Goal: Transaction & Acquisition: Purchase product/service

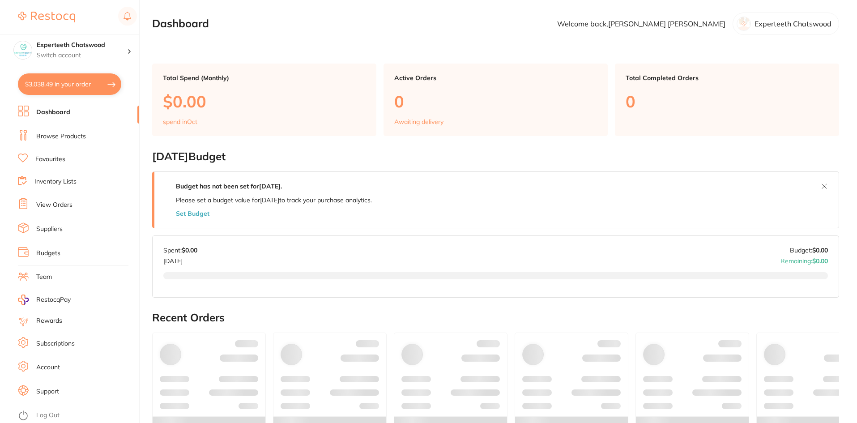
click at [96, 85] on button "$3,038.49 in your order" at bounding box center [69, 83] width 103 height 21
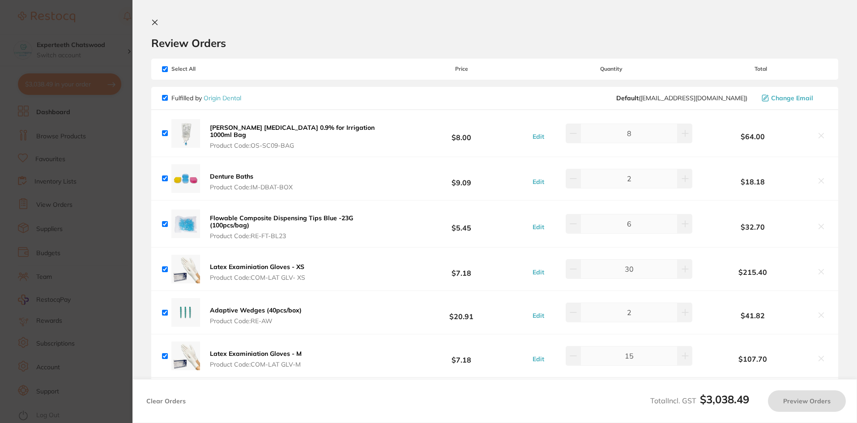
checkbox input "true"
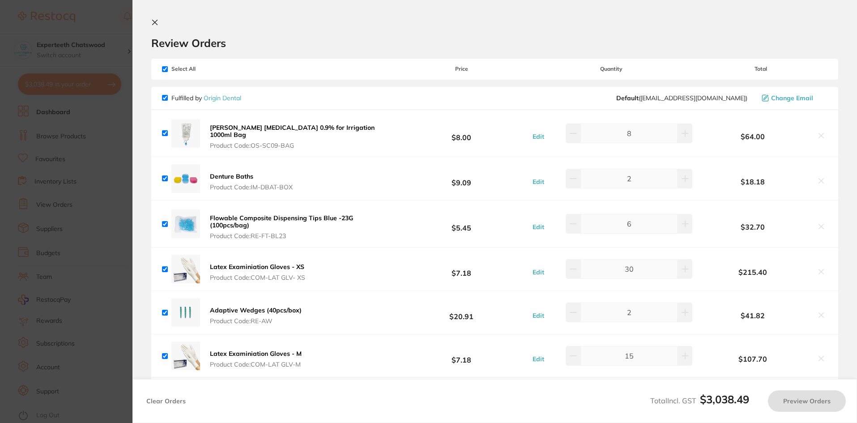
checkbox input "true"
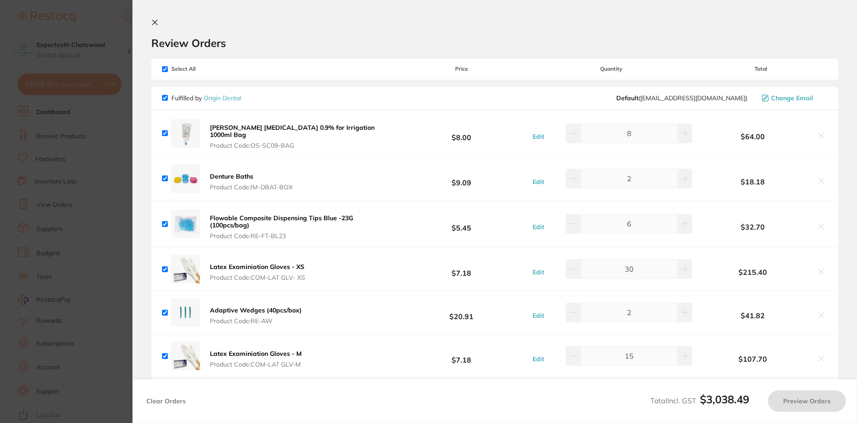
checkbox input "true"
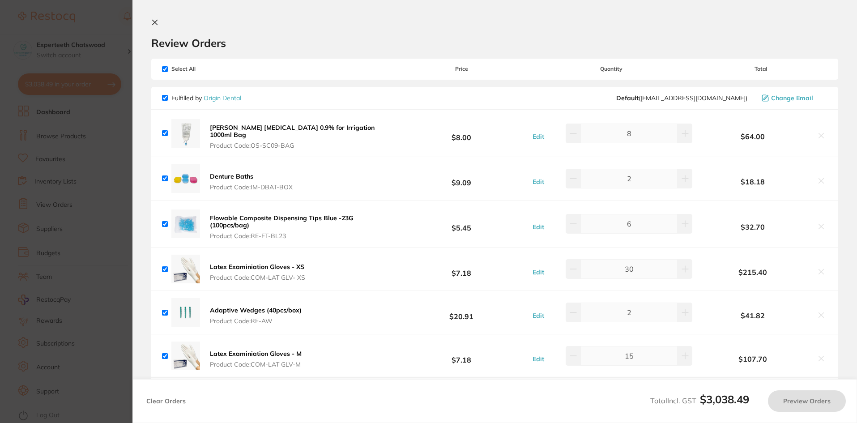
checkbox input "true"
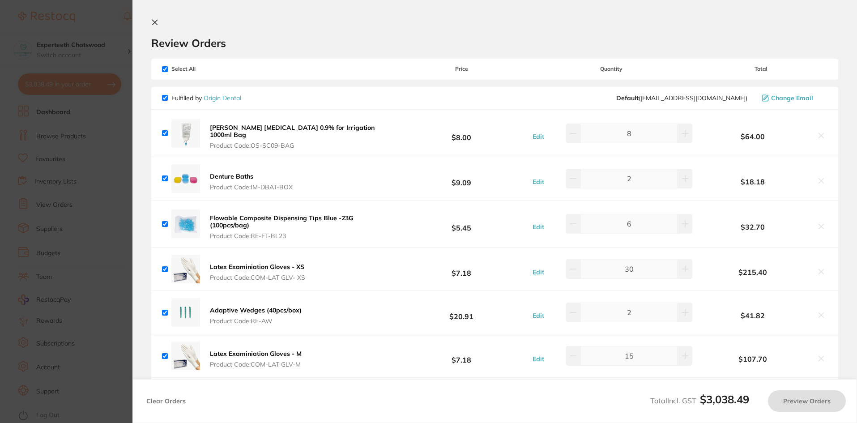
checkbox input "true"
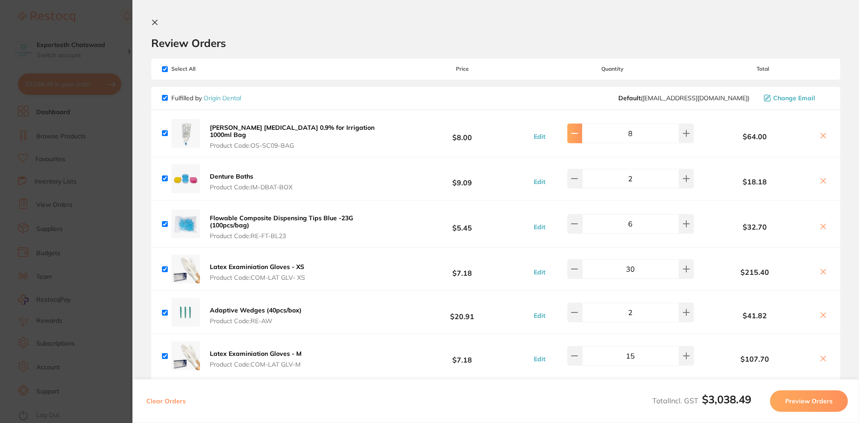
click at [576, 130] on icon at bounding box center [574, 133] width 7 height 7
click at [576, 132] on icon at bounding box center [574, 133] width 7 height 7
click at [575, 130] on icon at bounding box center [574, 133] width 7 height 7
type input "5"
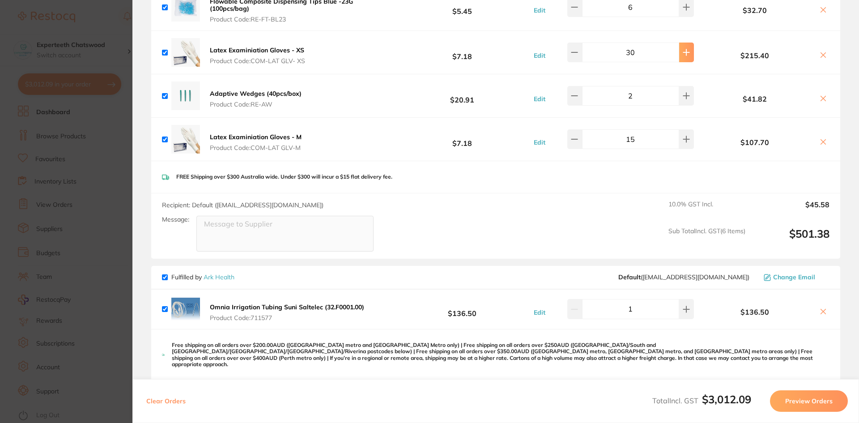
scroll to position [224, 0]
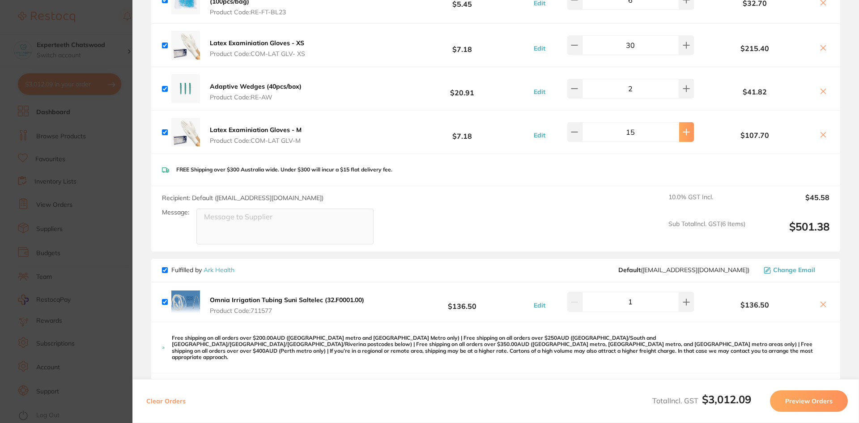
click at [687, 122] on button at bounding box center [686, 132] width 15 height 20
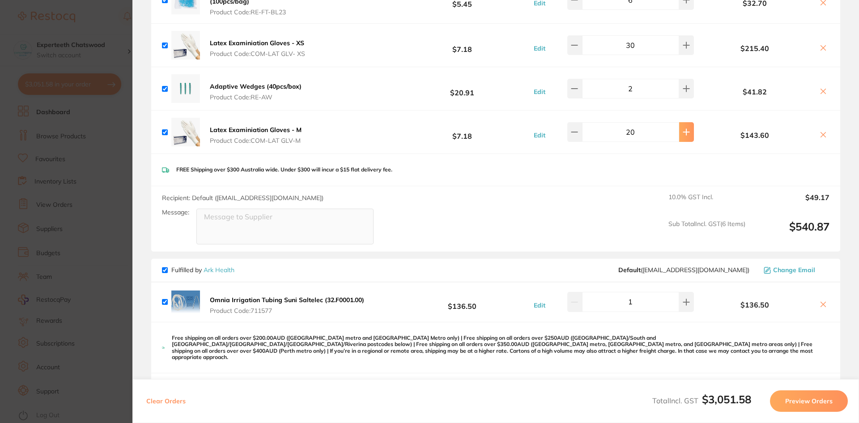
click at [687, 122] on button at bounding box center [686, 132] width 15 height 20
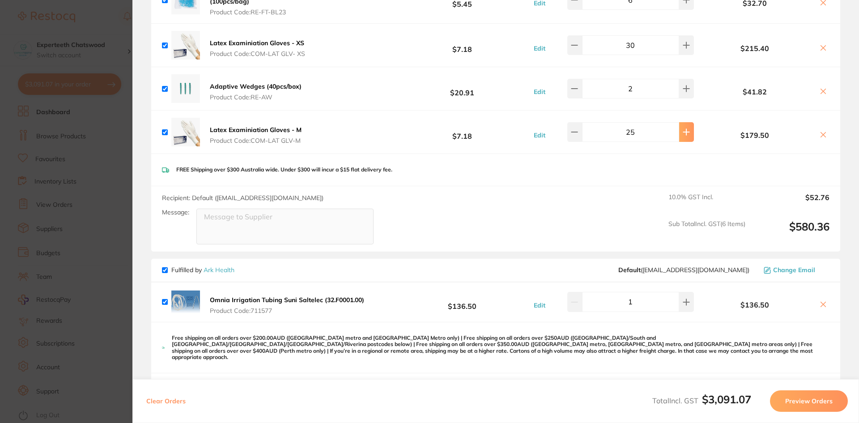
click at [687, 122] on button at bounding box center [686, 132] width 15 height 20
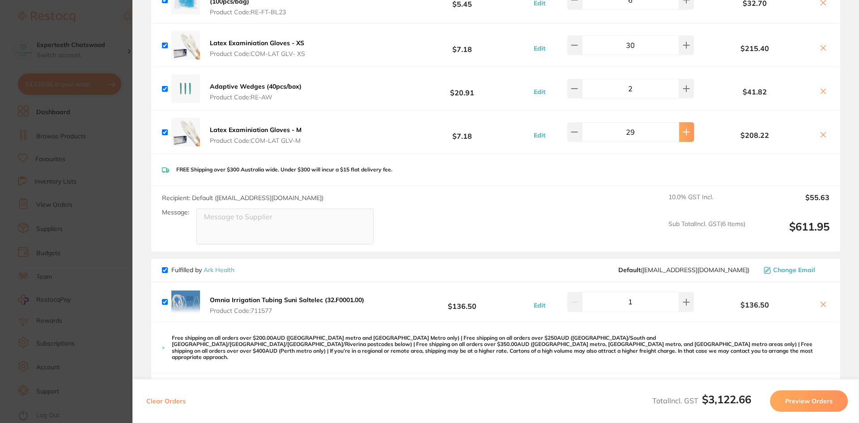
type input "30"
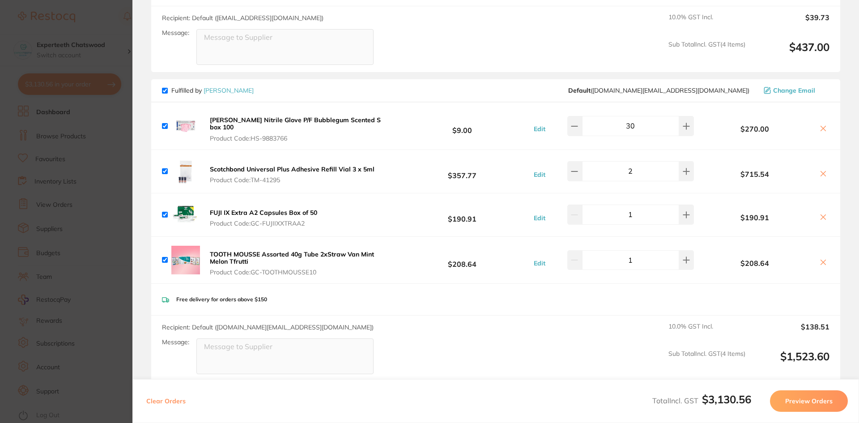
scroll to position [895, 0]
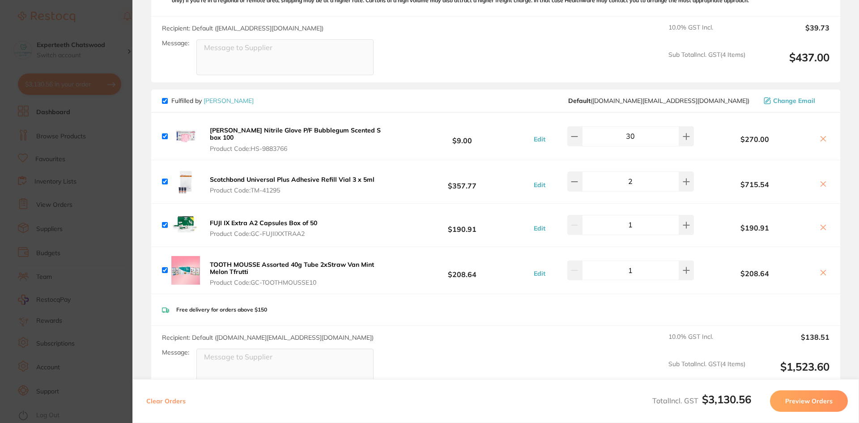
click at [226, 126] on b "[PERSON_NAME] Nitrile Glove P/F Bubblegum Scented S box 100" at bounding box center [295, 133] width 171 height 15
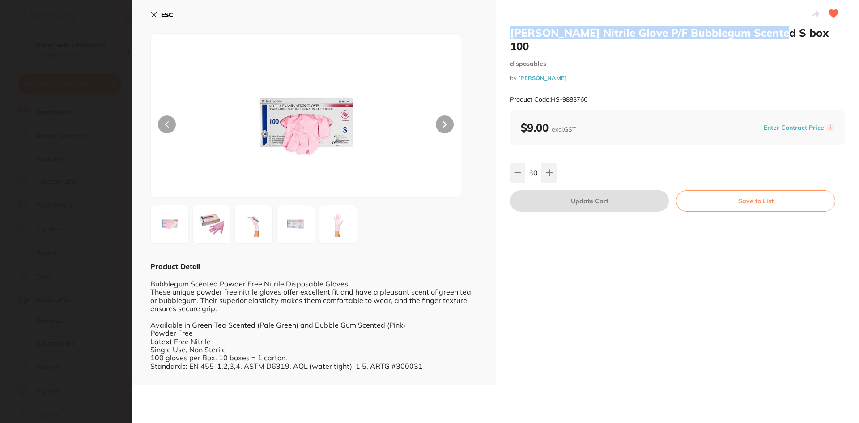
drag, startPoint x: 510, startPoint y: 31, endPoint x: 772, endPoint y: 36, distance: 261.4
click at [772, 36] on h2 "[PERSON_NAME] Nitrile Glove P/F Bubblegum Scented S box 100" at bounding box center [677, 39] width 335 height 27
copy h2 "[PERSON_NAME] Nitrile Glove P/F Bubblegum Scented"
click at [156, 15] on icon at bounding box center [153, 14] width 7 height 7
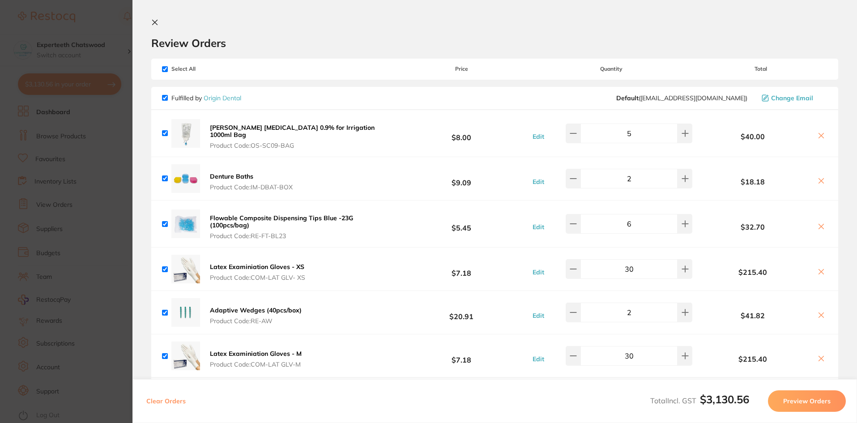
click at [153, 25] on icon at bounding box center [154, 22] width 7 height 7
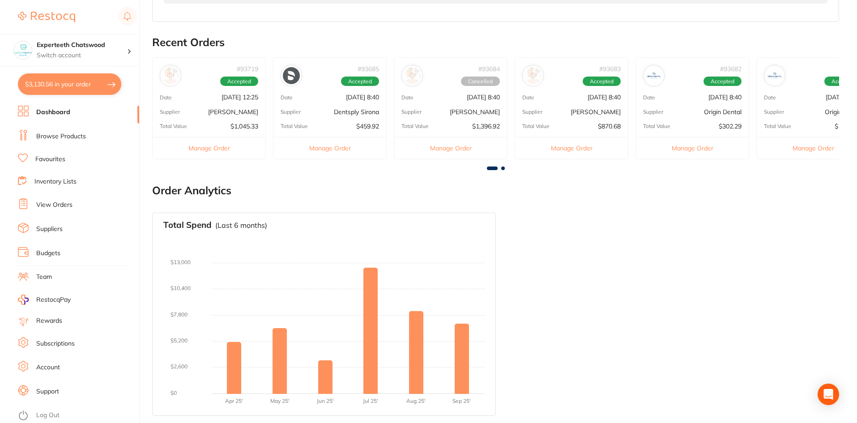
click at [62, 137] on link "Browse Products" at bounding box center [61, 136] width 50 height 9
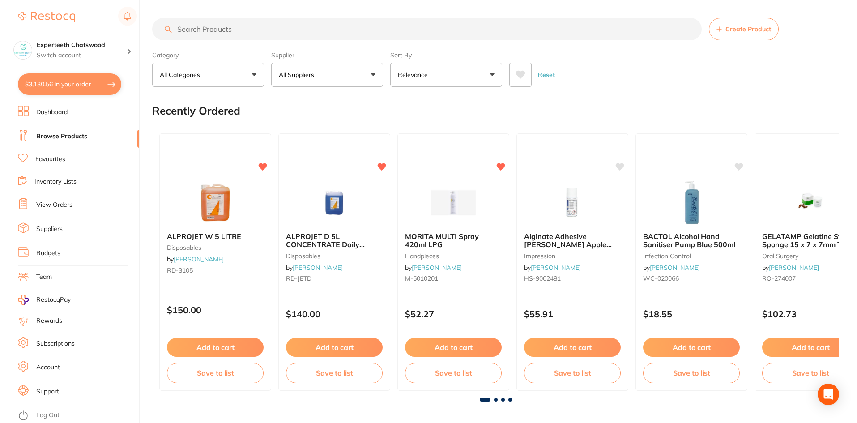
click at [205, 29] on input "search" at bounding box center [427, 29] width 550 height 22
paste input "[PERSON_NAME] Nitrile Glove P/F Bubblegum Scented"
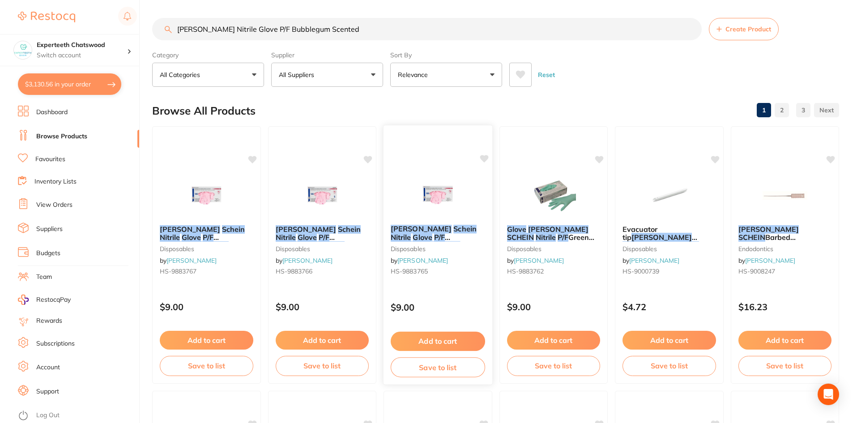
type input "[PERSON_NAME] Nitrile Glove P/F Bubblegum Scented"
click at [433, 208] on img at bounding box center [438, 194] width 59 height 45
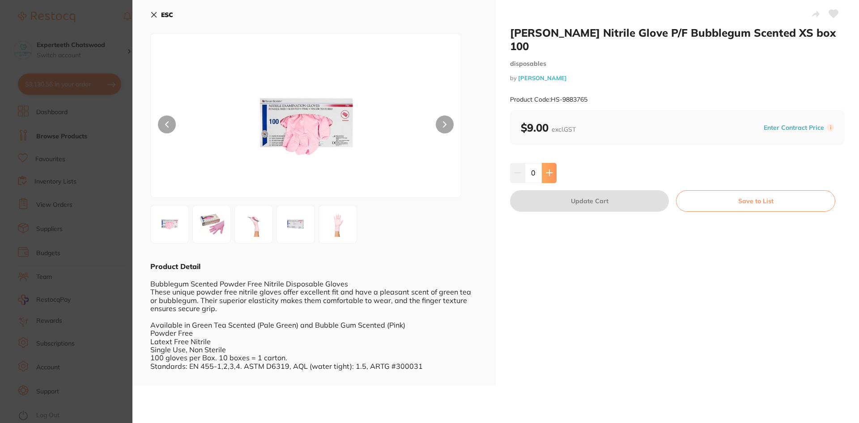
click at [554, 163] on button at bounding box center [549, 173] width 15 height 20
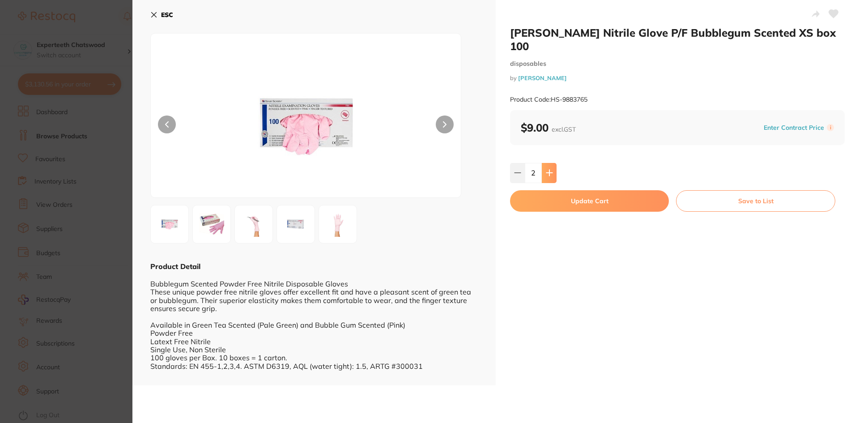
click at [554, 163] on button at bounding box center [549, 173] width 15 height 20
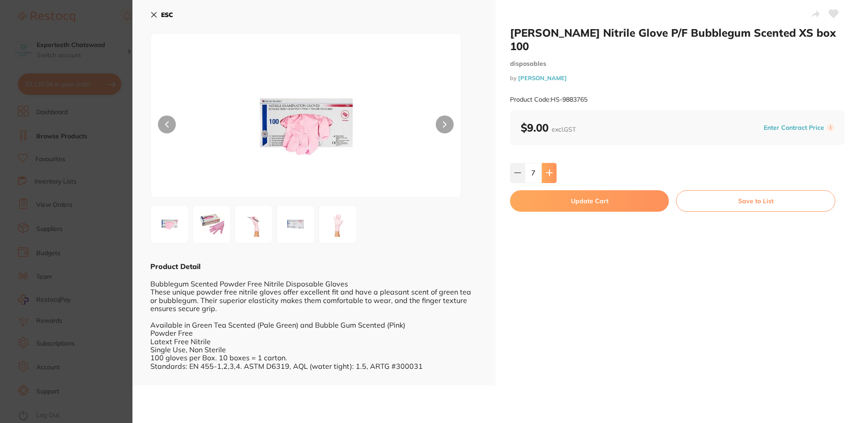
click at [554, 163] on button at bounding box center [549, 173] width 15 height 20
type input "10"
click at [572, 190] on button "Update Cart" at bounding box center [589, 200] width 159 height 21
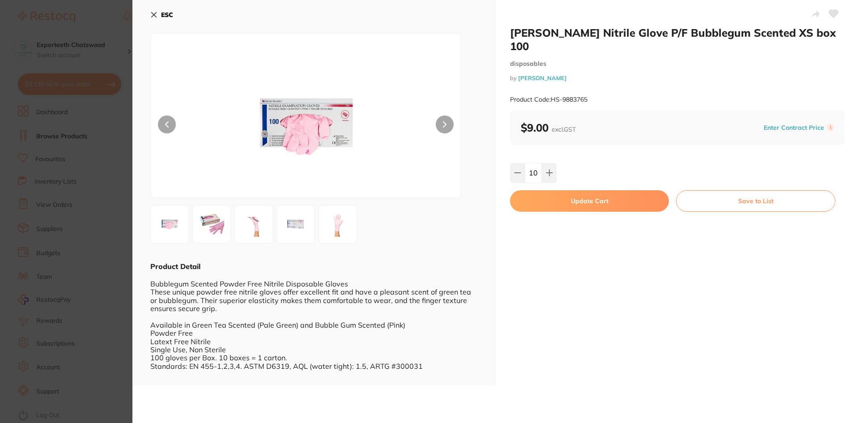
checkbox input "false"
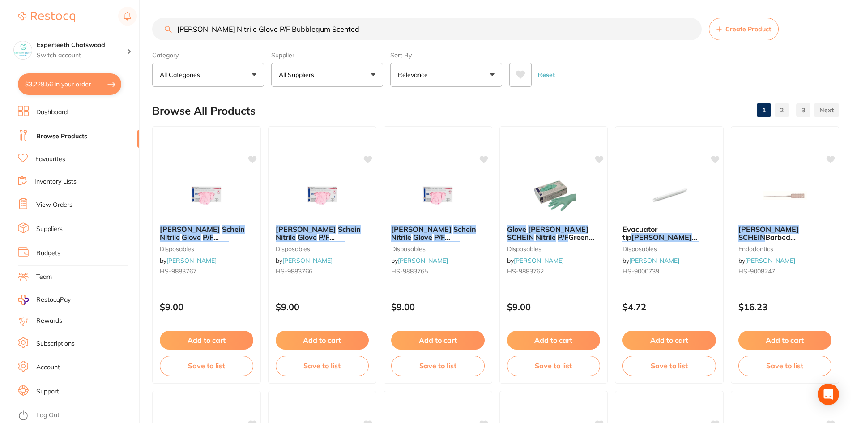
click at [53, 115] on link "Dashboard" at bounding box center [51, 112] width 31 height 9
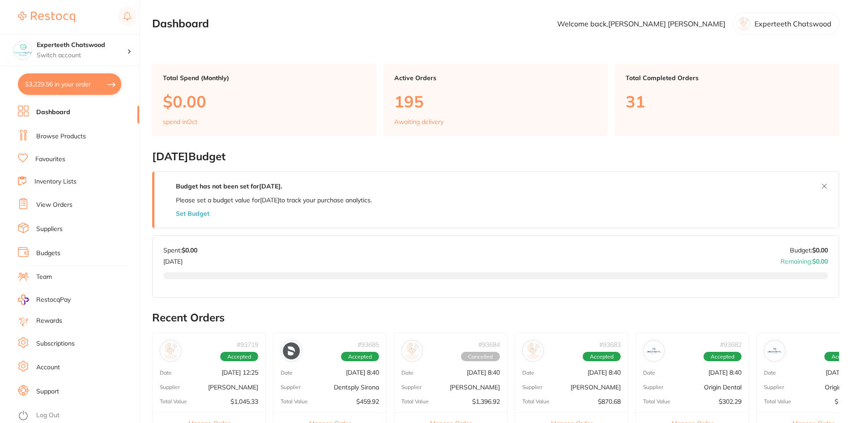
click at [59, 134] on link "Browse Products" at bounding box center [61, 136] width 50 height 9
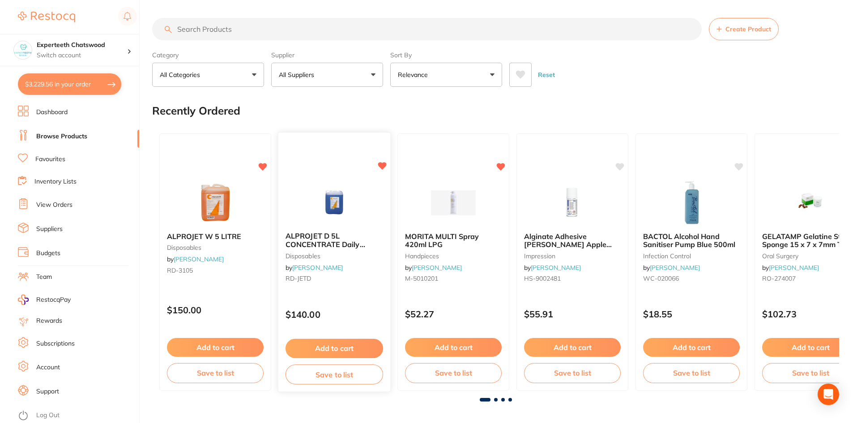
click at [332, 347] on button "Add to cart" at bounding box center [335, 348] width 98 height 19
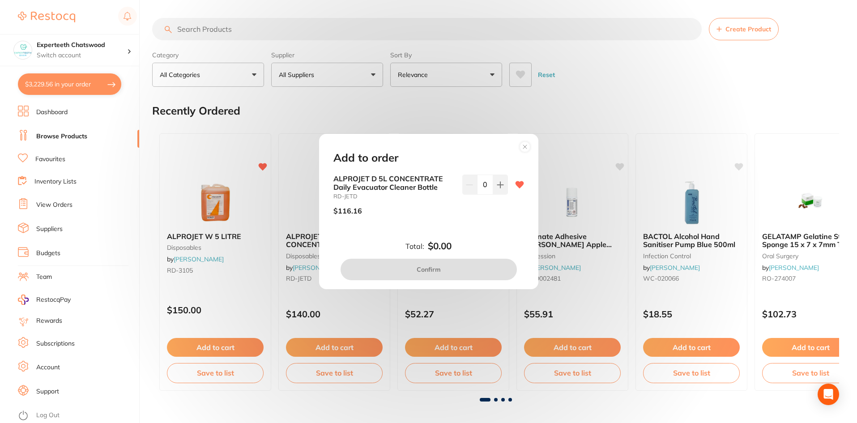
click at [526, 140] on icon at bounding box center [525, 147] width 14 height 14
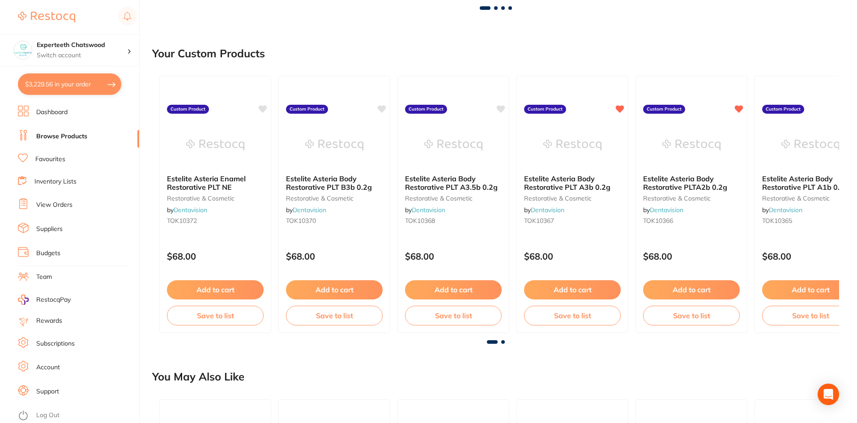
scroll to position [213, 0]
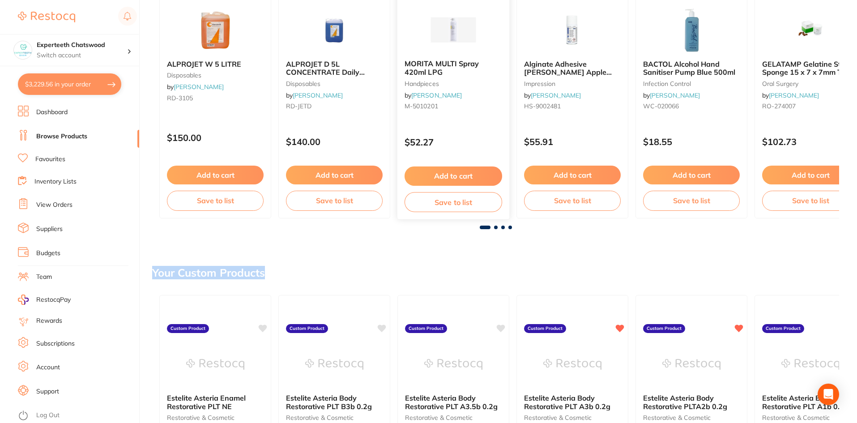
scroll to position [168, 0]
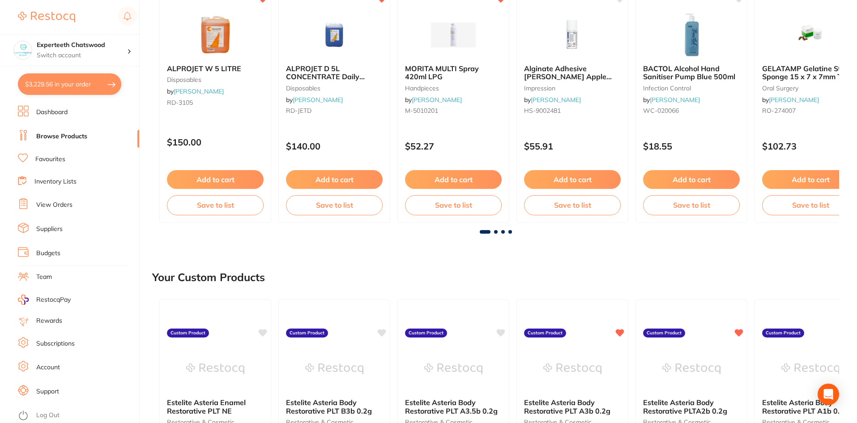
click at [56, 0] on div "Experteeth Chatswood Switch account Experteeth Chatswood" at bounding box center [69, 33] width 139 height 66
click at [53, 1] on div "Experteeth Chatswood Switch account Experteeth Chatswood" at bounding box center [69, 33] width 139 height 66
drag, startPoint x: 63, startPoint y: 80, endPoint x: 68, endPoint y: 88, distance: 9.7
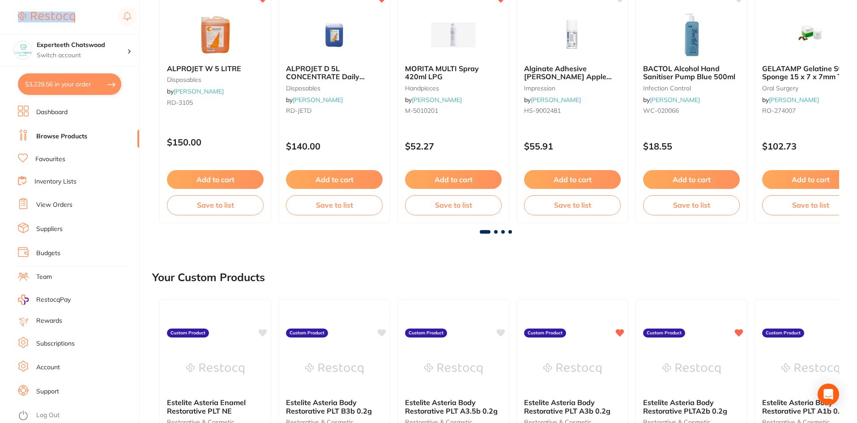
click at [63, 80] on button "$3,229.56 in your order" at bounding box center [69, 83] width 103 height 21
checkbox input "true"
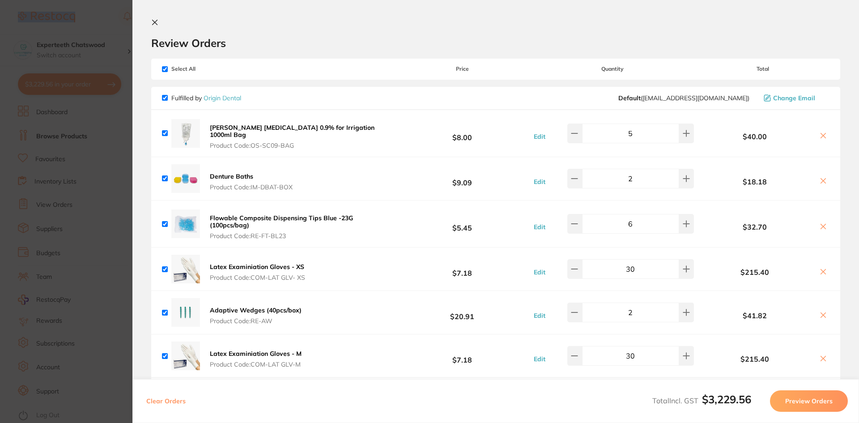
click at [158, 23] on icon at bounding box center [154, 22] width 7 height 7
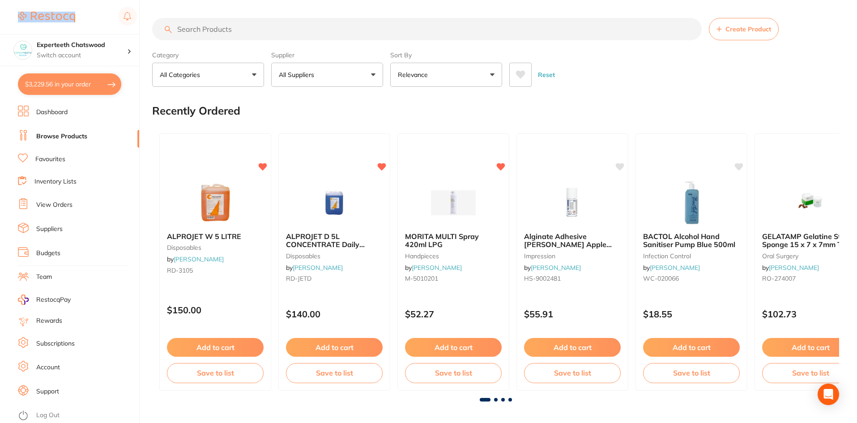
click at [234, 25] on input "search" at bounding box center [427, 29] width 550 height 22
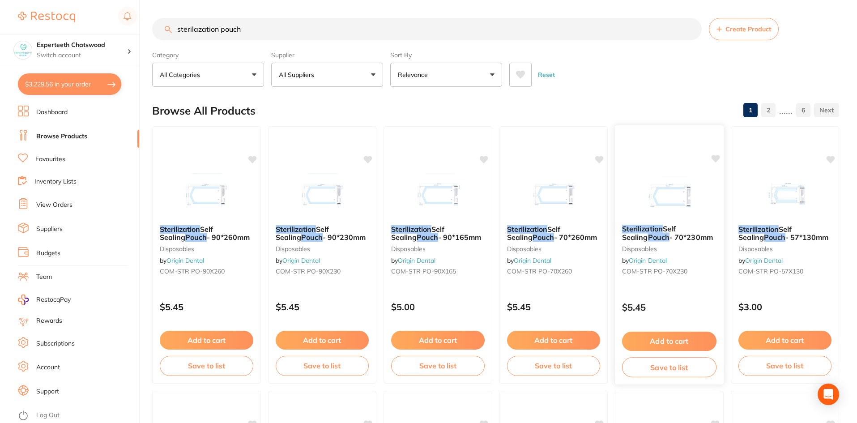
type input "sterilazation pouch"
click at [678, 340] on button "Add to cart" at bounding box center [669, 341] width 94 height 19
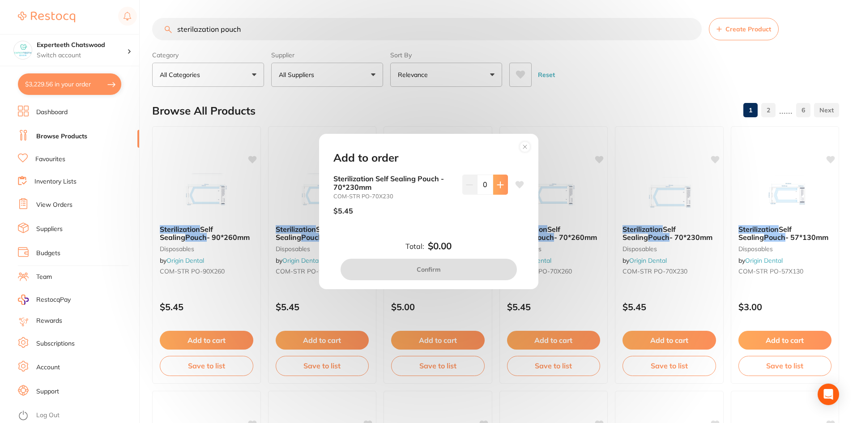
click at [498, 185] on icon at bounding box center [500, 185] width 6 height 6
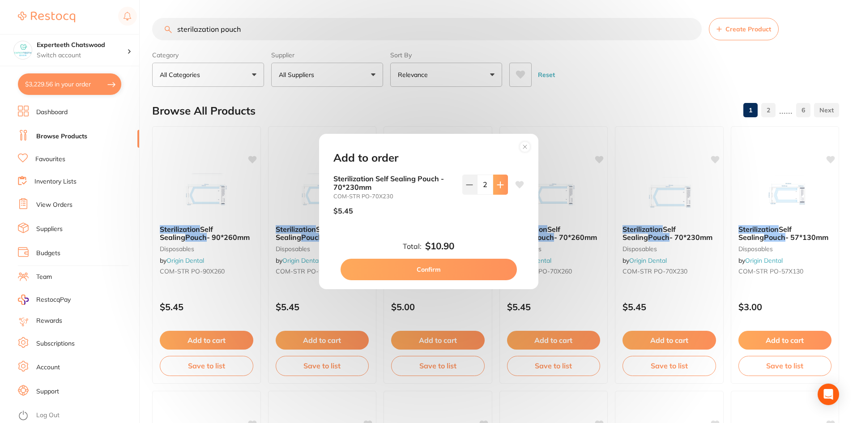
click at [497, 184] on icon at bounding box center [500, 185] width 6 height 6
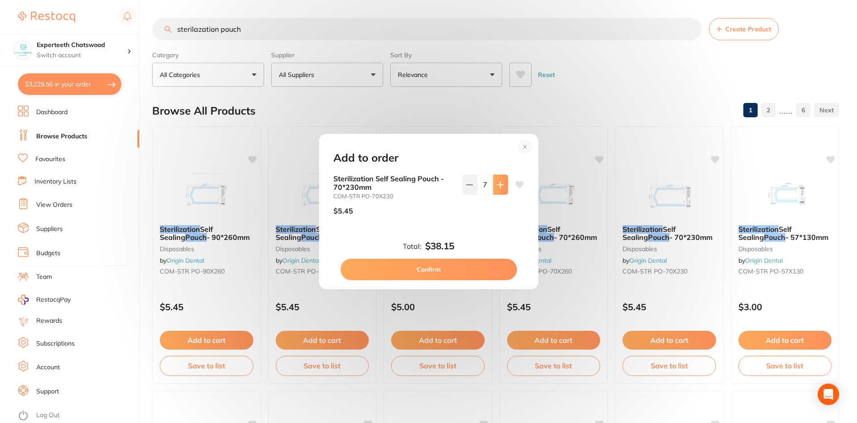
click at [497, 184] on icon at bounding box center [500, 185] width 6 height 6
click at [465, 179] on button at bounding box center [469, 185] width 15 height 20
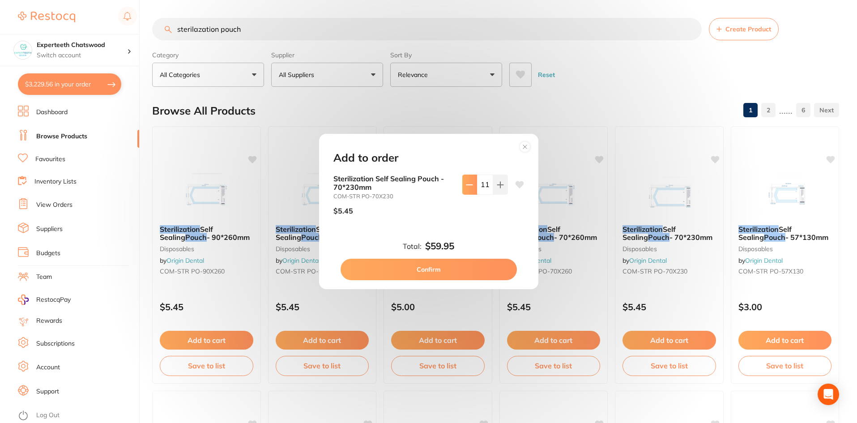
type input "10"
click at [468, 263] on button "Confirm" at bounding box center [429, 269] width 176 height 21
checkbox input "false"
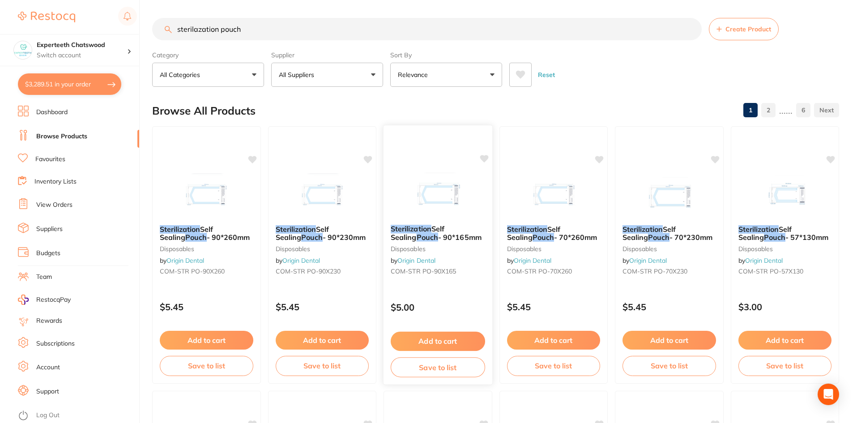
click at [449, 337] on button "Add to cart" at bounding box center [438, 341] width 94 height 19
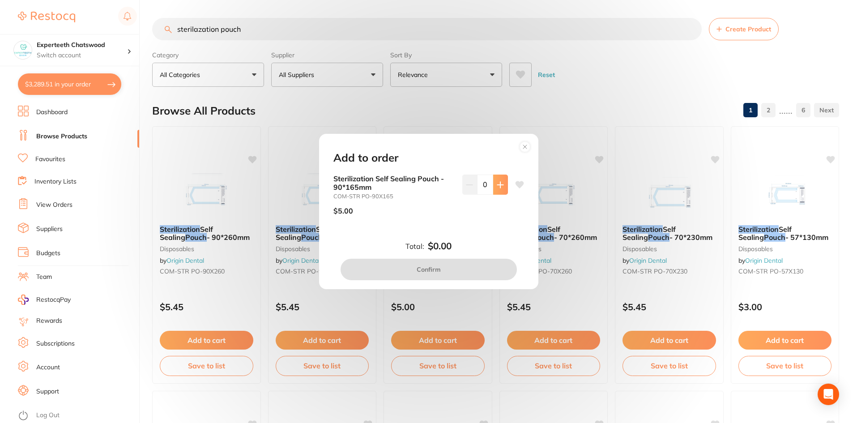
click at [495, 177] on button at bounding box center [500, 185] width 15 height 20
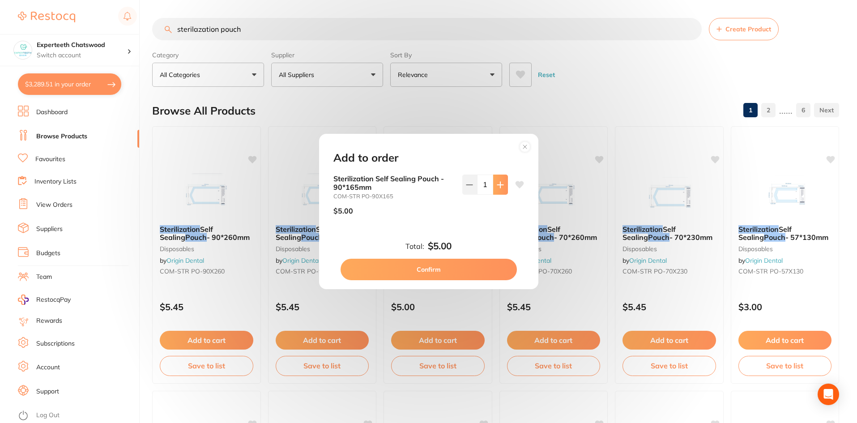
click at [495, 177] on button at bounding box center [500, 185] width 15 height 20
type input "5"
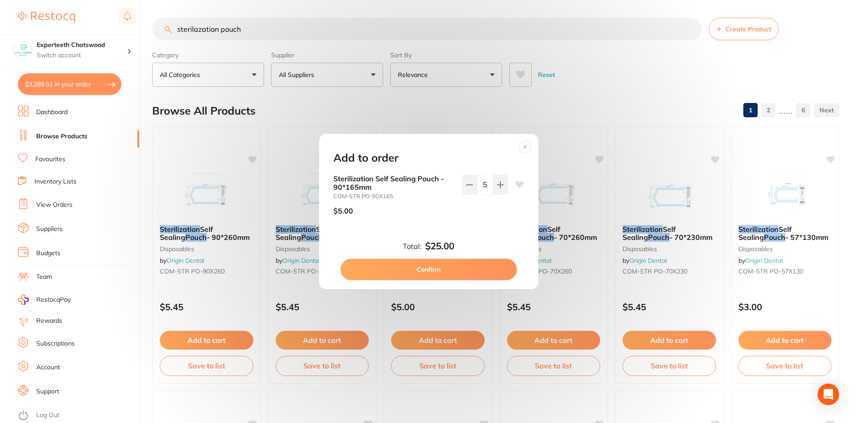
click at [442, 276] on button "Confirm" at bounding box center [429, 269] width 176 height 21
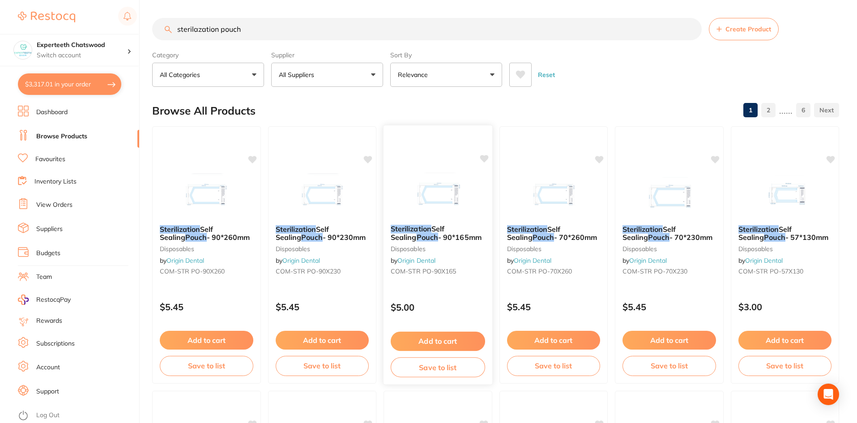
click at [437, 335] on button "Add to cart" at bounding box center [438, 341] width 94 height 19
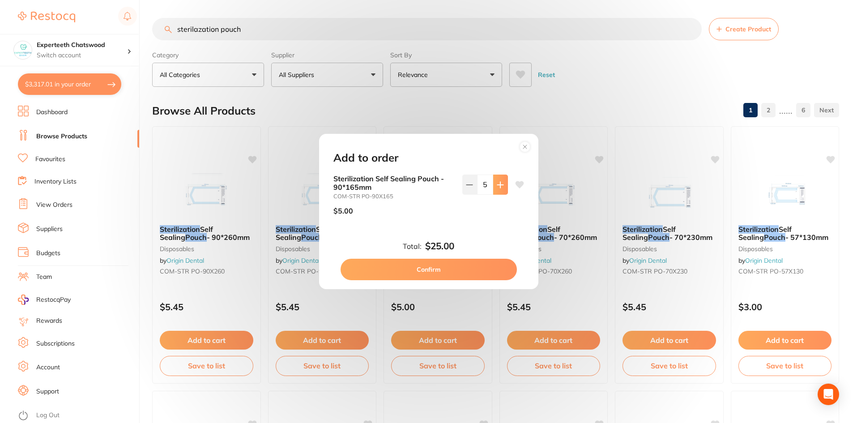
click at [502, 180] on button at bounding box center [500, 185] width 15 height 20
click at [501, 180] on button at bounding box center [500, 185] width 15 height 20
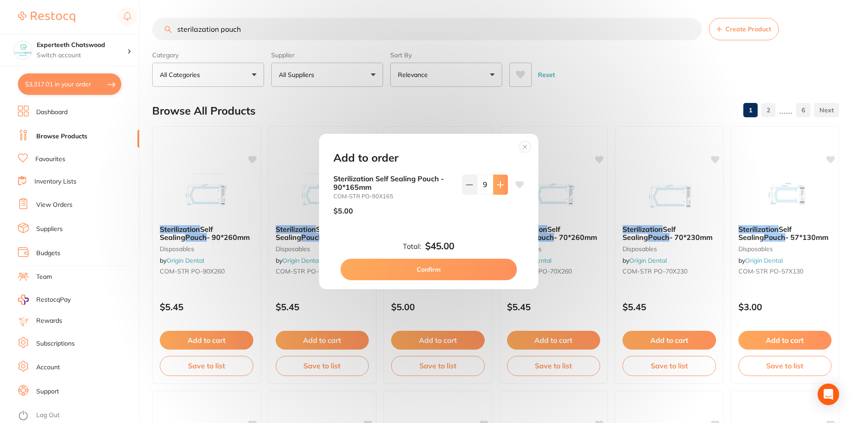
type input "10"
click at [464, 269] on button "Confirm" at bounding box center [429, 269] width 176 height 21
type input "10"
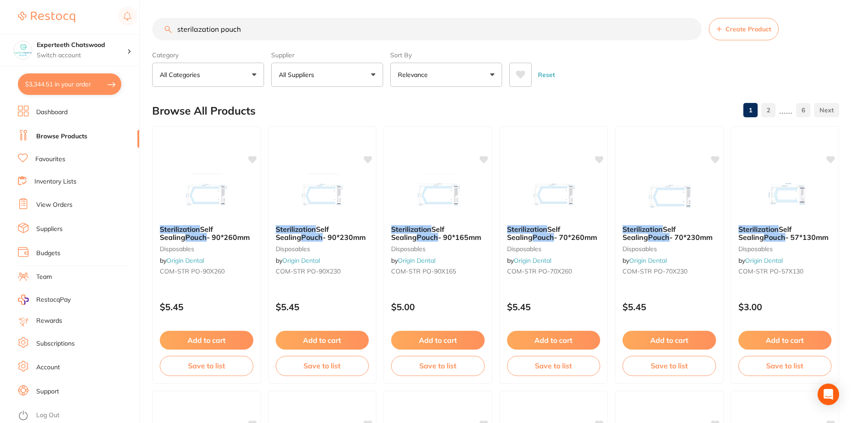
click at [643, 71] on div "Reset" at bounding box center [670, 70] width 323 height 31
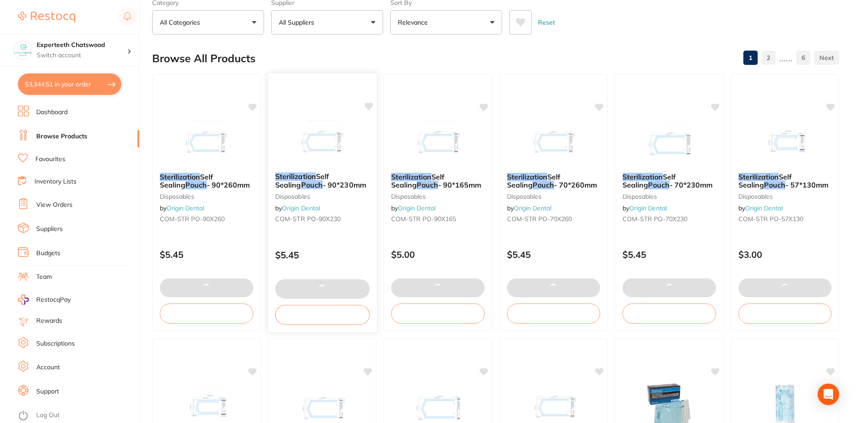
scroll to position [134, 0]
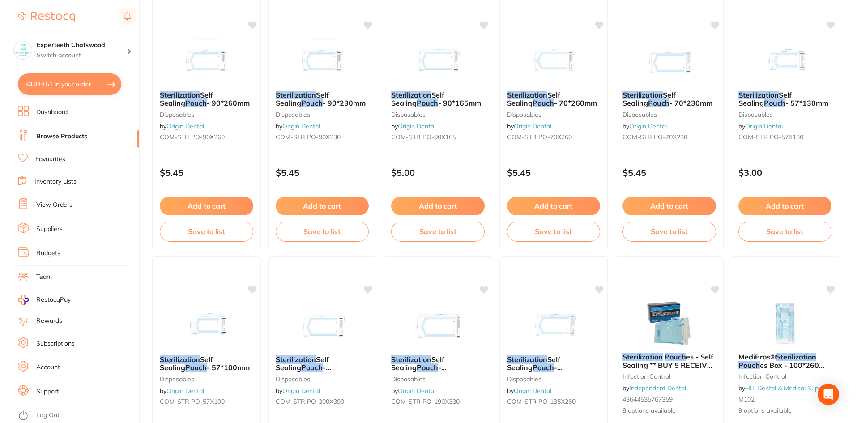
click at [58, 73] on button "$3,344.51 in your order" at bounding box center [69, 83] width 103 height 21
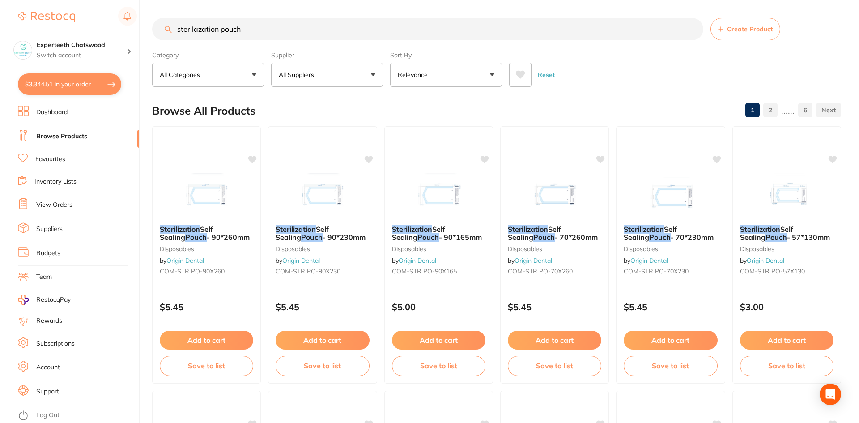
checkbox input "true"
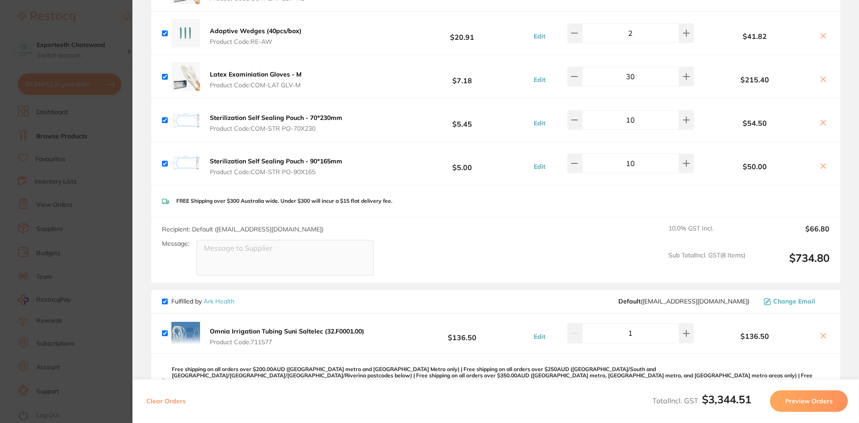
scroll to position [269, 0]
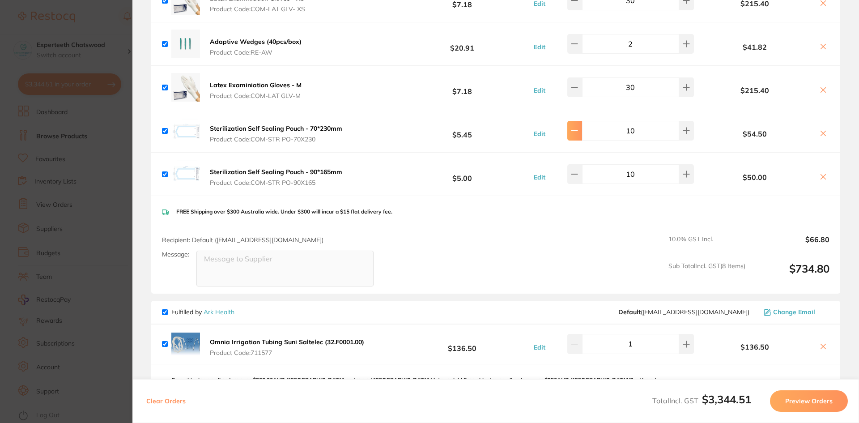
click at [582, 121] on button at bounding box center [574, 131] width 15 height 20
click at [577, 127] on icon at bounding box center [574, 130] width 7 height 7
type input "8"
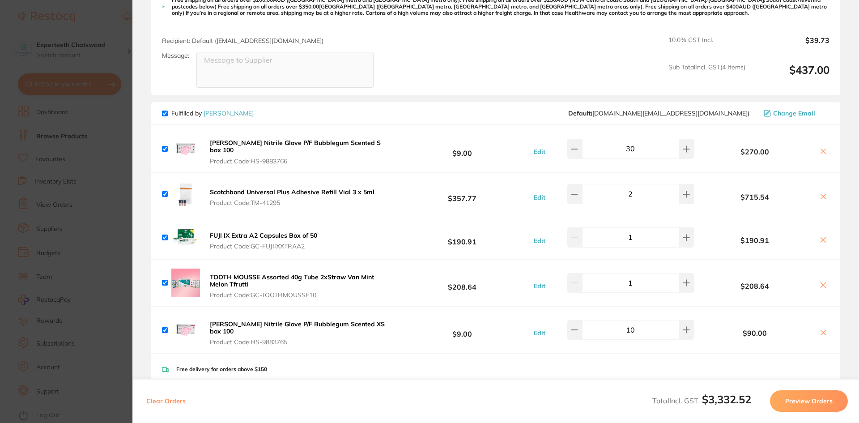
scroll to position [985, 0]
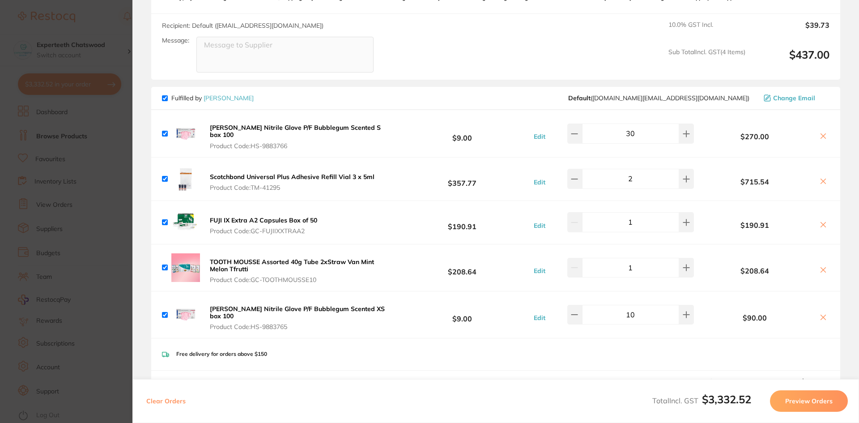
click at [821, 268] on icon at bounding box center [823, 270] width 5 height 5
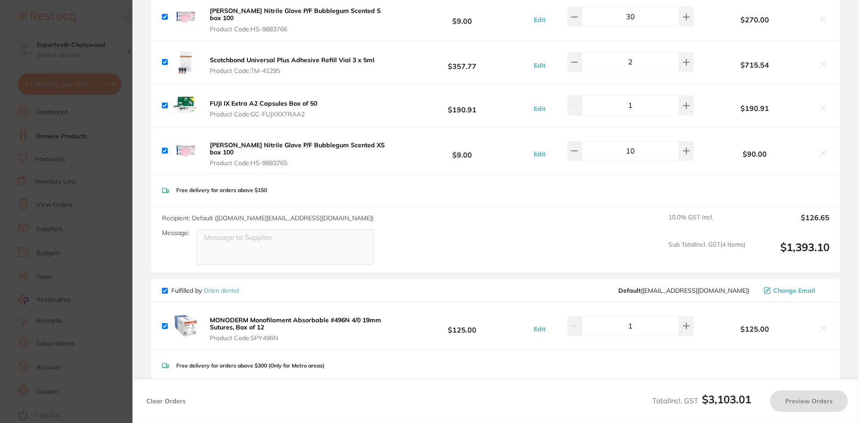
checkbox input "true"
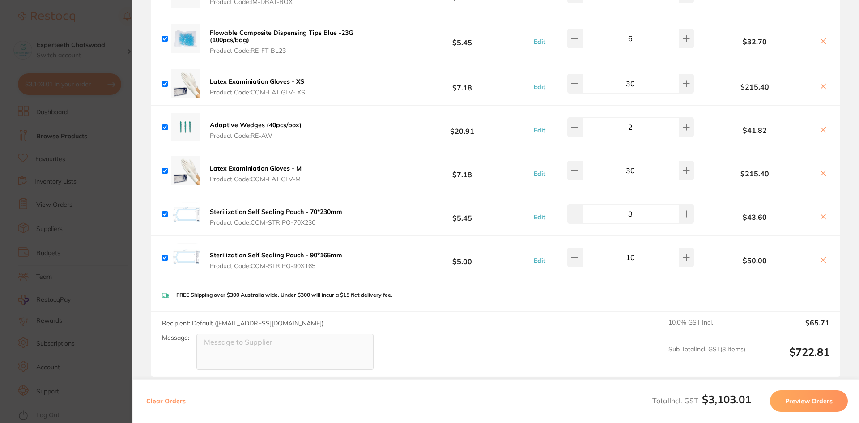
scroll to position [0, 0]
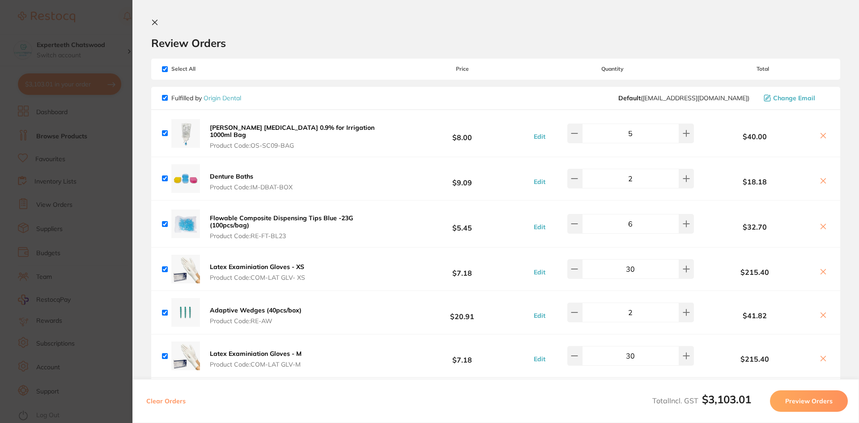
click at [158, 26] on button at bounding box center [156, 23] width 11 height 9
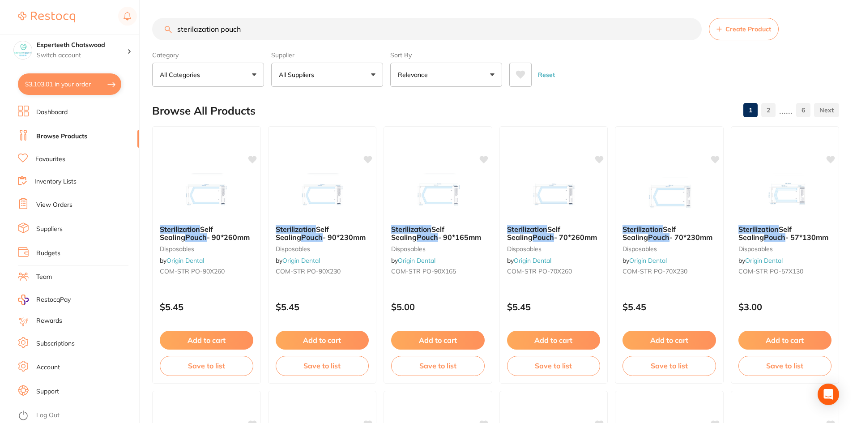
click at [255, 34] on input "sterilazation pouch" at bounding box center [427, 29] width 550 height 22
drag, startPoint x: 269, startPoint y: 34, endPoint x: 177, endPoint y: 28, distance: 92.3
click at [177, 28] on input "sterilazation pouch" at bounding box center [427, 29] width 550 height 22
click at [235, 26] on input "sterilazation pouch" at bounding box center [427, 29] width 550 height 22
drag, startPoint x: 245, startPoint y: 26, endPoint x: 175, endPoint y: 27, distance: 69.8
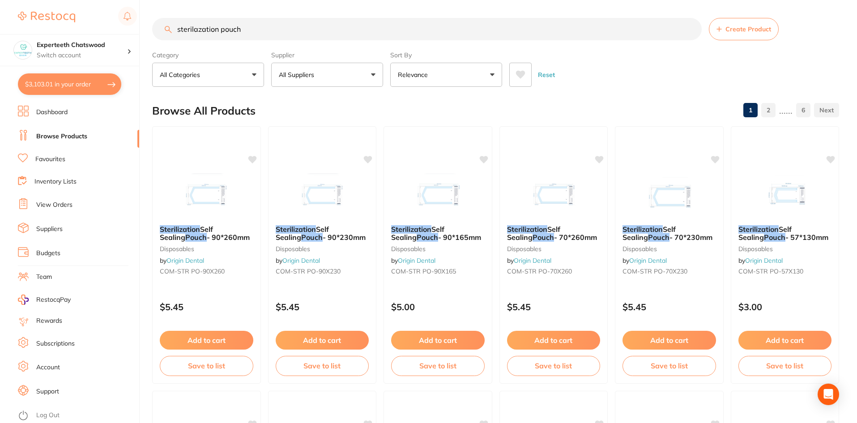
click at [175, 27] on input "sterilazation pouch" at bounding box center [427, 29] width 550 height 22
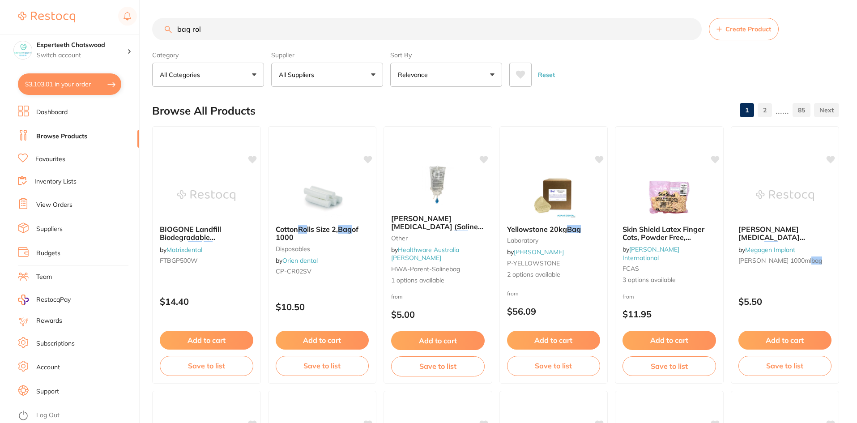
type input "bag roll"
